Goal: Transaction & Acquisition: Book appointment/travel/reservation

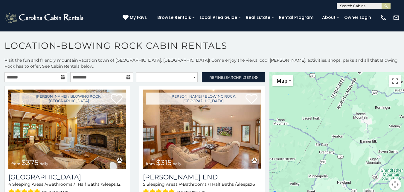
click at [61, 76] on icon at bounding box center [63, 77] width 4 height 4
click at [49, 74] on input "text" at bounding box center [35, 77] width 63 height 10
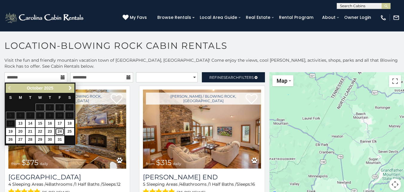
click at [60, 129] on link "24" at bounding box center [59, 131] width 9 height 7
type input "**********"
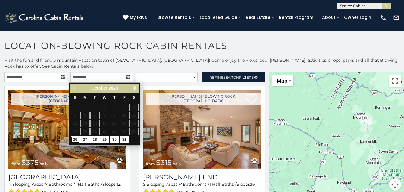
click at [75, 138] on link "26" at bounding box center [75, 139] width 9 height 7
type input "**********"
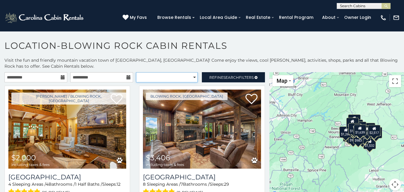
click at [191, 78] on select "**********" at bounding box center [167, 77] width 62 height 10
select select "*********"
click at [136, 72] on select "**********" at bounding box center [167, 77] width 62 height 10
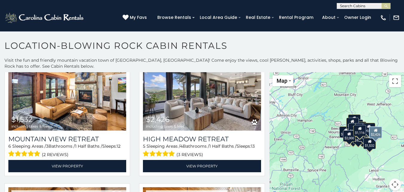
scroll to position [174, 0]
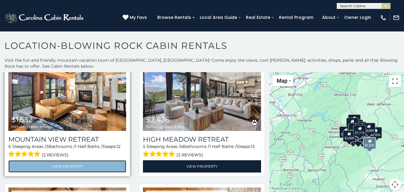
click at [83, 160] on link "View Property" at bounding box center [67, 166] width 118 height 12
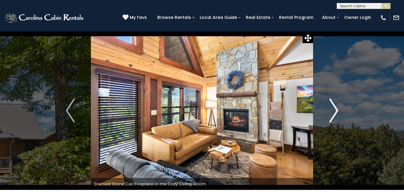
click at [336, 109] on img "Next" at bounding box center [333, 110] width 9 height 24
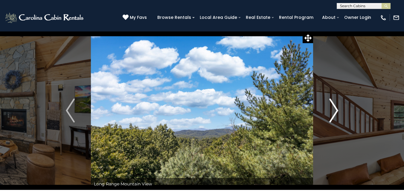
click at [336, 109] on img "Next" at bounding box center [333, 110] width 9 height 24
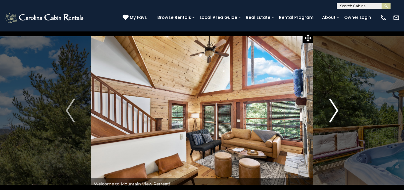
click at [336, 109] on img "Next" at bounding box center [333, 110] width 9 height 24
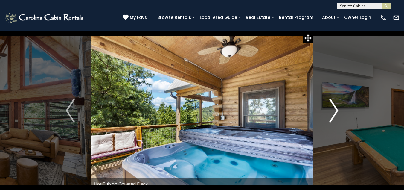
click at [336, 109] on img "Next" at bounding box center [333, 110] width 9 height 24
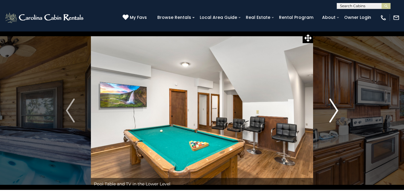
click at [336, 109] on img "Next" at bounding box center [333, 110] width 9 height 24
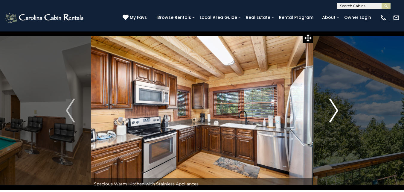
click at [336, 107] on img "Next" at bounding box center [333, 110] width 9 height 24
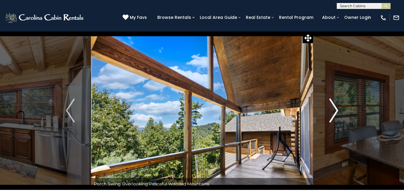
click at [336, 107] on img "Next" at bounding box center [333, 110] width 9 height 24
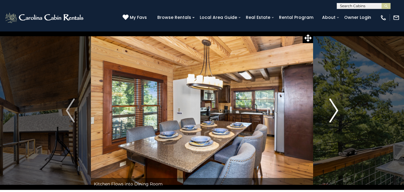
click at [336, 107] on img "Next" at bounding box center [333, 110] width 9 height 24
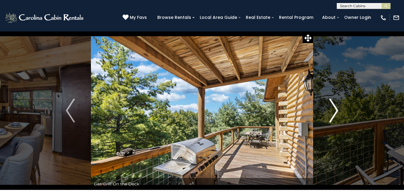
click at [336, 107] on img "Next" at bounding box center [333, 110] width 9 height 24
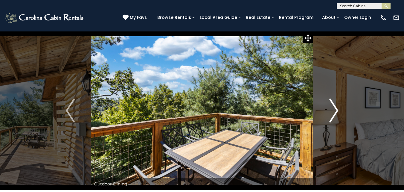
click at [336, 107] on img "Next" at bounding box center [333, 110] width 9 height 24
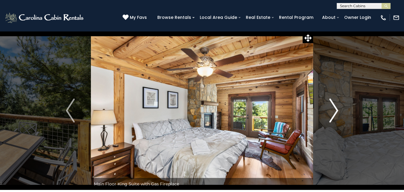
click at [336, 107] on img "Next" at bounding box center [333, 110] width 9 height 24
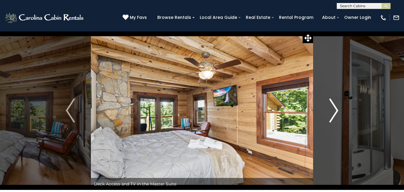
click at [336, 107] on img "Next" at bounding box center [333, 110] width 9 height 24
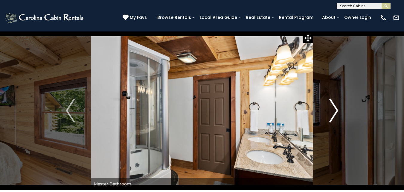
click at [336, 107] on img "Next" at bounding box center [333, 110] width 9 height 24
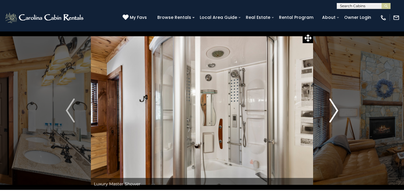
click at [336, 107] on img "Next" at bounding box center [333, 110] width 9 height 24
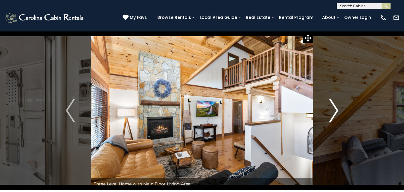
click at [336, 107] on img "Next" at bounding box center [333, 110] width 9 height 24
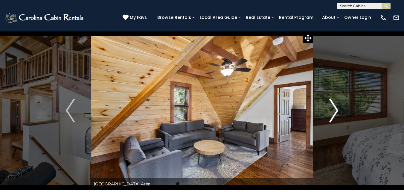
click at [335, 107] on img "Next" at bounding box center [333, 110] width 9 height 24
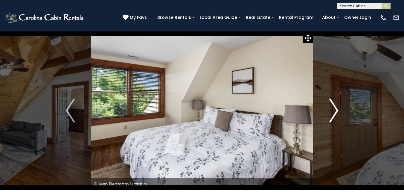
click at [335, 107] on img "Next" at bounding box center [333, 110] width 9 height 24
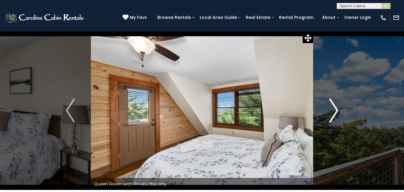
click at [335, 107] on img "Next" at bounding box center [333, 110] width 9 height 24
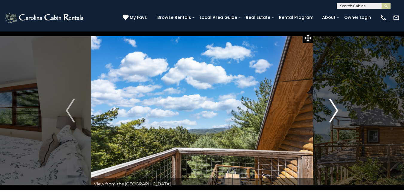
click at [335, 107] on img "Next" at bounding box center [333, 110] width 9 height 24
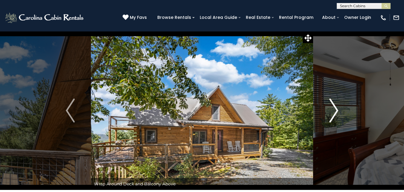
click at [335, 107] on img "Next" at bounding box center [333, 110] width 9 height 24
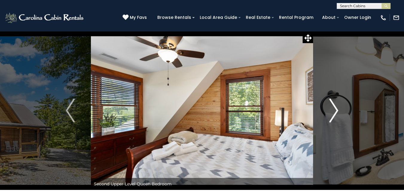
click at [335, 107] on img "Next" at bounding box center [333, 110] width 9 height 24
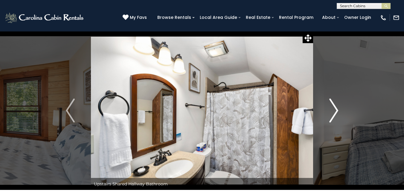
click at [335, 107] on img "Next" at bounding box center [333, 110] width 9 height 24
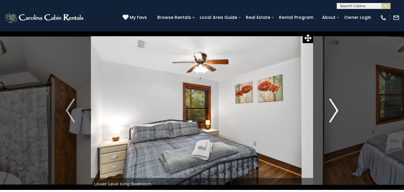
click at [335, 107] on img "Next" at bounding box center [333, 110] width 9 height 24
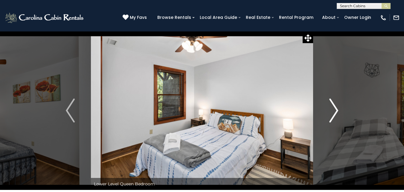
click at [335, 107] on img "Next" at bounding box center [333, 110] width 9 height 24
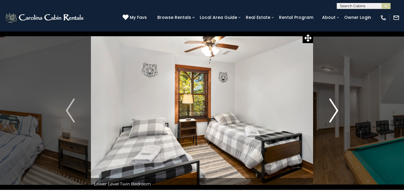
click at [335, 107] on img "Next" at bounding box center [333, 110] width 9 height 24
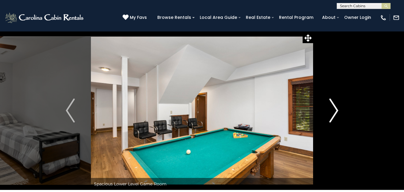
click at [335, 107] on img "Next" at bounding box center [333, 110] width 9 height 24
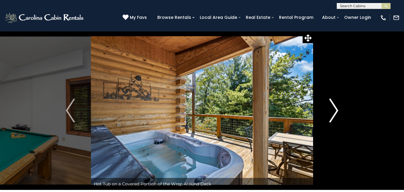
click at [335, 107] on img "Next" at bounding box center [333, 110] width 9 height 24
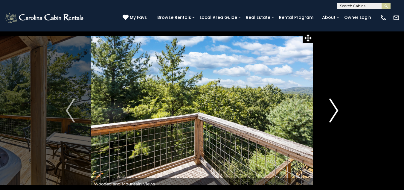
click at [335, 107] on img "Next" at bounding box center [333, 110] width 9 height 24
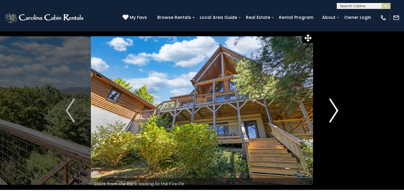
click at [335, 107] on img "Next" at bounding box center [333, 110] width 9 height 24
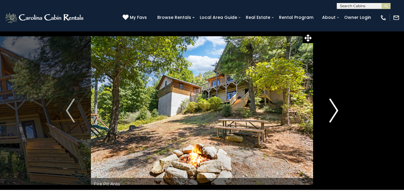
click at [335, 107] on img "Next" at bounding box center [333, 110] width 9 height 24
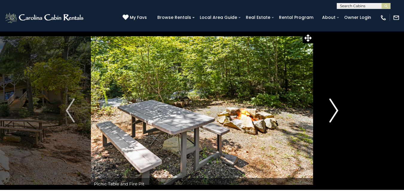
click at [335, 107] on img "Next" at bounding box center [333, 110] width 9 height 24
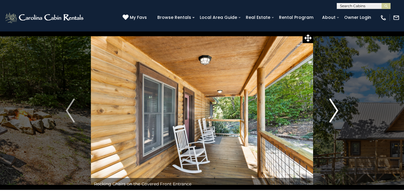
click at [335, 107] on img "Next" at bounding box center [333, 110] width 9 height 24
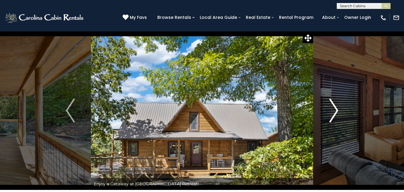
click at [335, 107] on img "Next" at bounding box center [333, 110] width 9 height 24
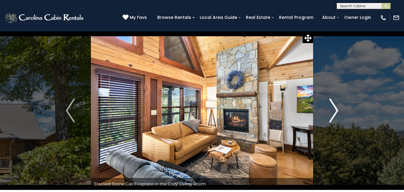
click at [335, 107] on img "Next" at bounding box center [333, 110] width 9 height 24
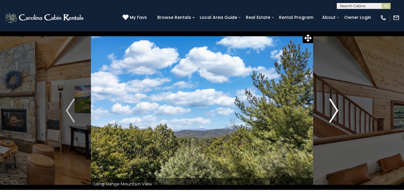
click at [335, 107] on img "Next" at bounding box center [333, 110] width 9 height 24
